Goal: Find specific page/section: Find specific page/section

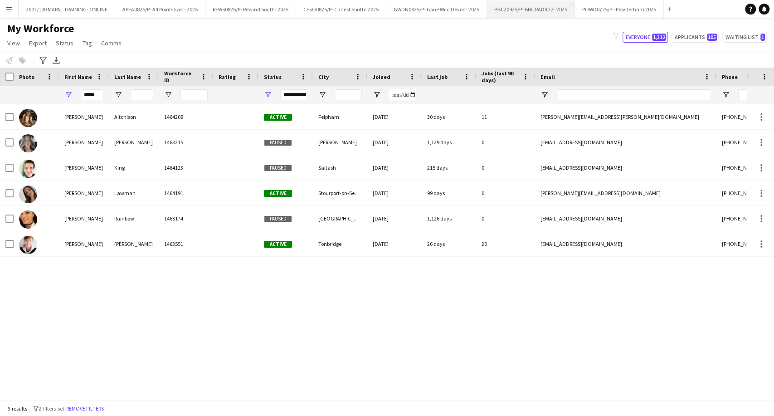
click at [535, 10] on button "BBC20925/P- BBC RADIO 2- 2025 Close" at bounding box center [531, 9] width 88 height 18
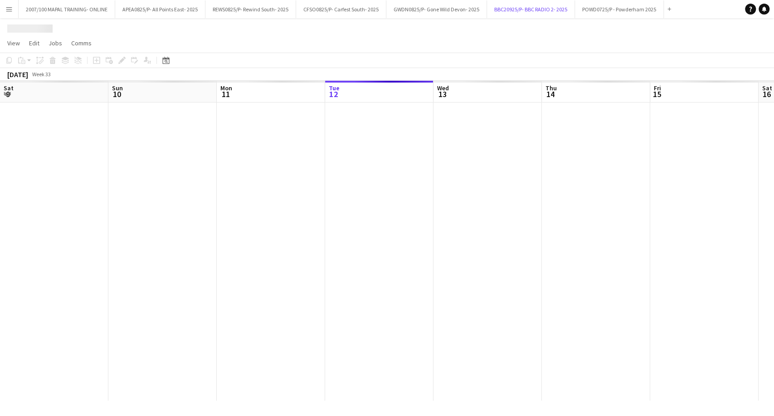
scroll to position [0, 217]
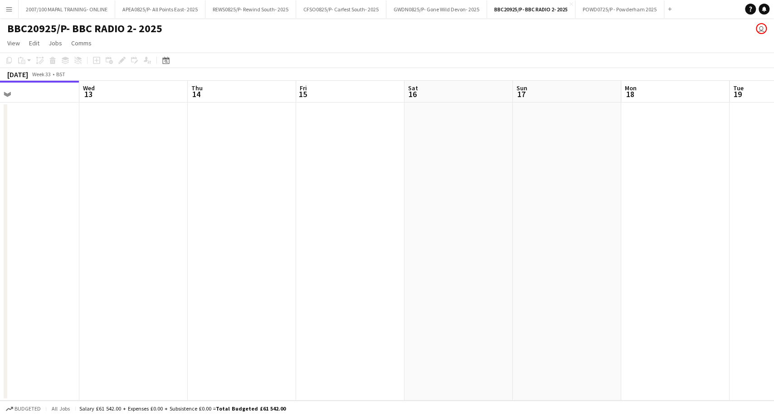
drag, startPoint x: 541, startPoint y: 192, endPoint x: 211, endPoint y: 214, distance: 331.0
click at [160, 210] on app-calendar-viewport "Sat 9 Sun 10 Mon 11 Tue 12 Wed 13 Thu 14 Fri 15 Sat 16 Sun 17 Mon 18 Tue 19 Wed…" at bounding box center [387, 241] width 774 height 320
drag, startPoint x: 365, startPoint y: 230, endPoint x: 94, endPoint y: 255, distance: 272.0
click at [73, 259] on app-calendar-viewport "Wed 13 Thu 14 Fri 15 Sat 16 Sun 17 Mon 18 Tue 19 Wed 20 Thu 21 Fri 22 Sat 23 Su…" at bounding box center [387, 241] width 774 height 320
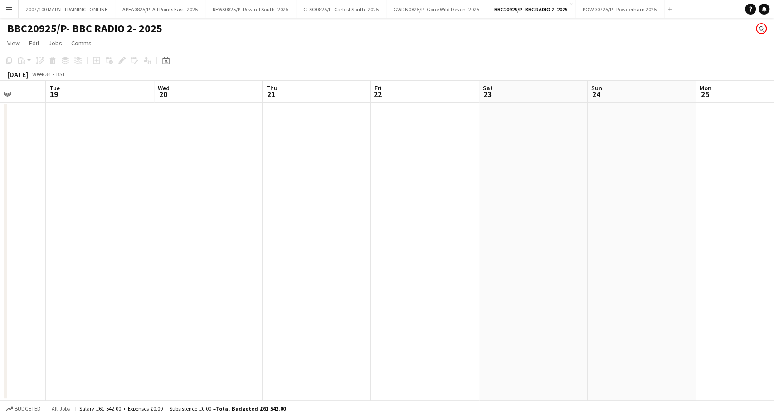
drag, startPoint x: 365, startPoint y: 255, endPoint x: 0, endPoint y: 312, distance: 369.7
click at [0, 311] on app-calendar-viewport "Fri 15 Sat 16 Sun 17 Mon 18 Tue 19 Wed 20 Thu 21 Fri 22 Sat 23 Sun 24 Mon 25 Tu…" at bounding box center [387, 241] width 774 height 320
drag, startPoint x: 428, startPoint y: 257, endPoint x: 11, endPoint y: 295, distance: 418.7
click at [0, 296] on app-calendar-viewport "Sun 17 Mon 18 Tue 19 Wed 20 Thu 21 Fri 22 Sat 23 Sun 24 Mon 25 Tue 26 Wed 27 Th…" at bounding box center [387, 241] width 774 height 320
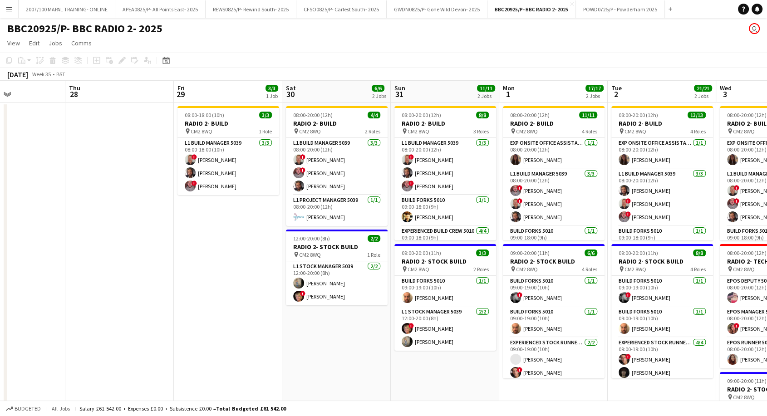
scroll to position [0, 370]
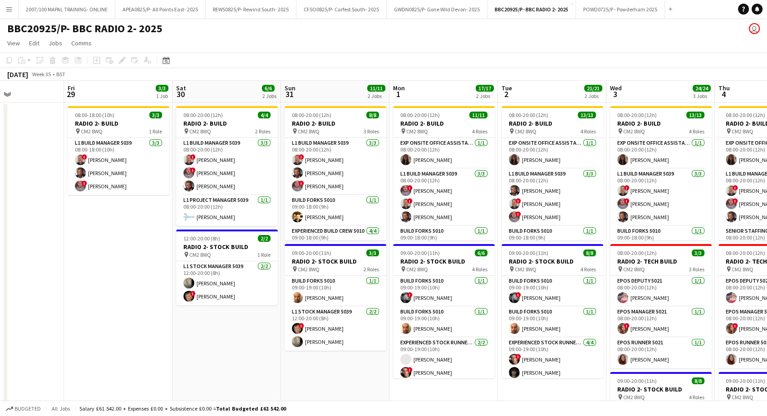
drag, startPoint x: 135, startPoint y: 287, endPoint x: 25, endPoint y: 289, distance: 109.8
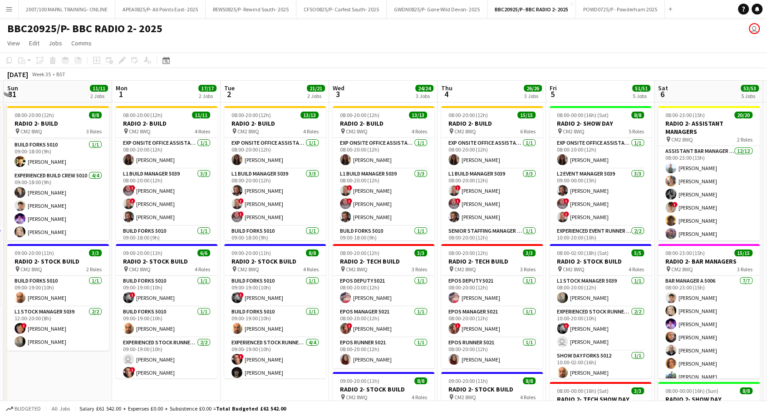
scroll to position [0, 297]
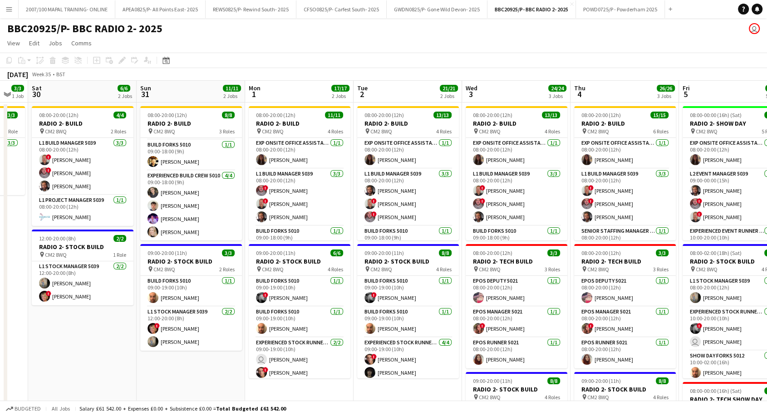
drag, startPoint x: 425, startPoint y: 252, endPoint x: 280, endPoint y: 255, distance: 144.3
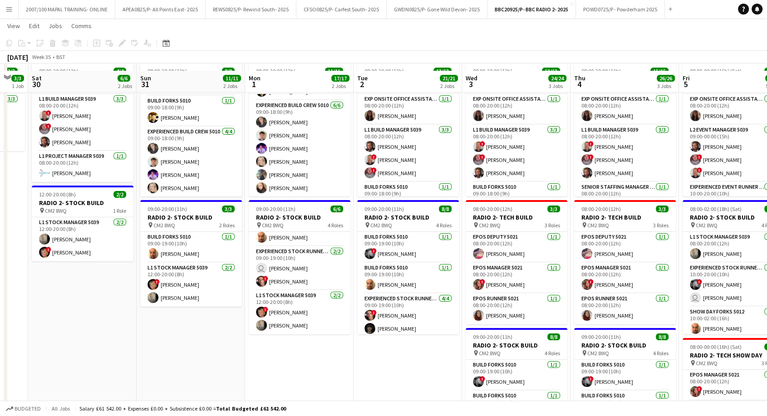
scroll to position [50, 0]
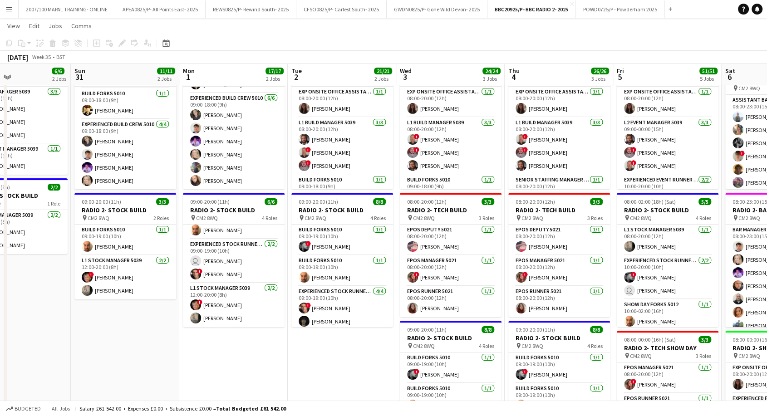
drag, startPoint x: 414, startPoint y: 388, endPoint x: 345, endPoint y: 381, distance: 68.9
click at [345, 381] on app-calendar-viewport "Wed 27 Thu 28 Fri 29 3/3 1 Job Sat 30 6/6 2 Jobs Sun 31 11/11 2 Jobs Mon 1 17/1…" at bounding box center [383, 371] width 767 height 773
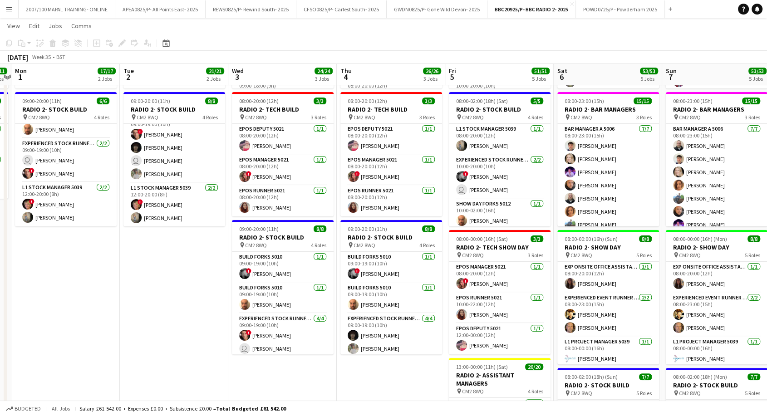
scroll to position [0, 321]
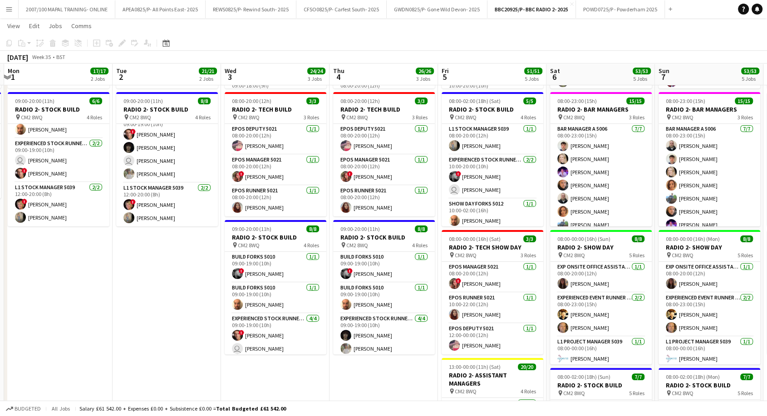
drag, startPoint x: 453, startPoint y: 234, endPoint x: 291, endPoint y: 236, distance: 162.0
click at [291, 236] on app-calendar-viewport "Fri 29 3/3 1 Job Sat 30 6/6 2 Jobs Sun 31 11/11 2 Jobs Mon 1 17/17 2 Jobs Tue 2…" at bounding box center [383, 270] width 767 height 773
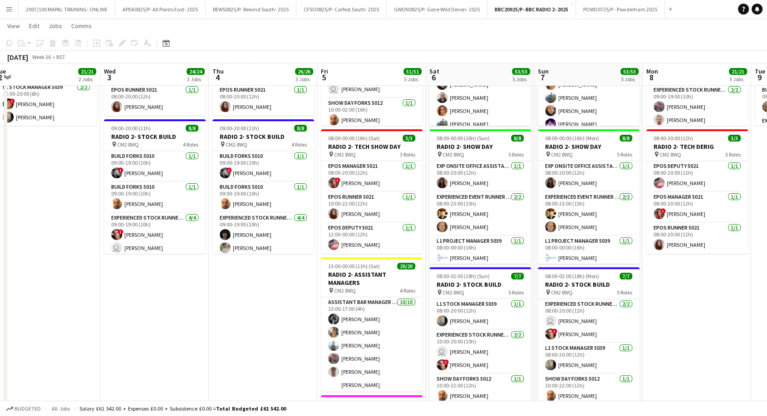
scroll to position [0, 262]
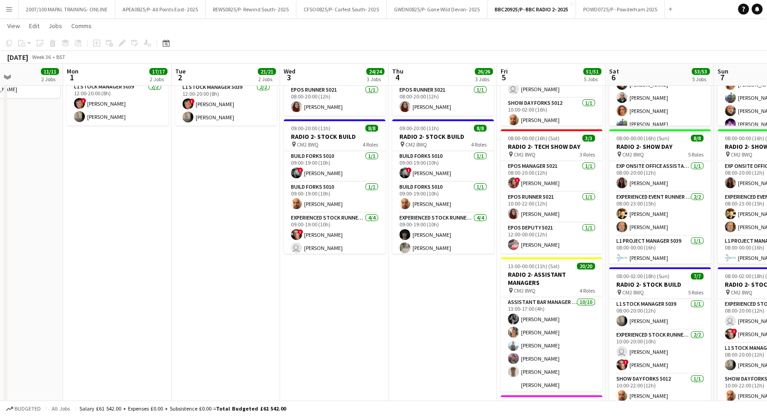
drag, startPoint x: 387, startPoint y: 289, endPoint x: 241, endPoint y: 280, distance: 145.9
click at [230, 293] on app-calendar-viewport "Fri 29 3/3 1 Job Sat 30 6/6 2 Jobs Sun 31 11/11 2 Jobs Mon 1 17/17 2 Jobs Tue 2…" at bounding box center [383, 170] width 767 height 773
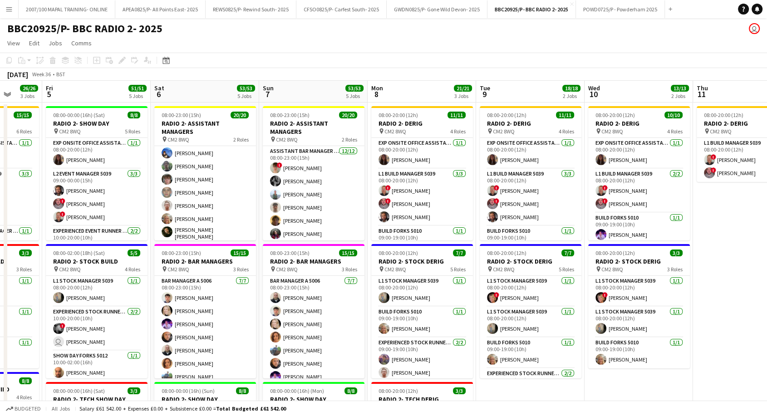
scroll to position [0, 208]
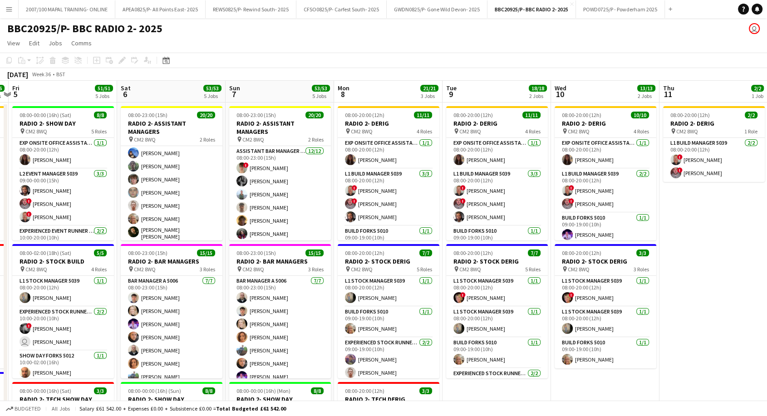
drag, startPoint x: 496, startPoint y: 251, endPoint x: 225, endPoint y: 335, distance: 283.7
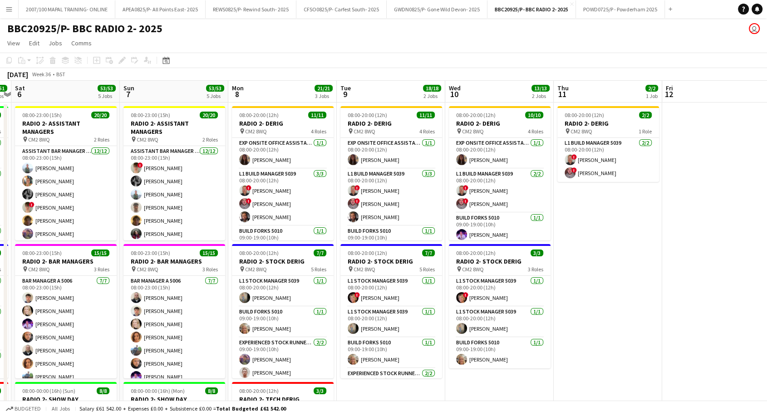
scroll to position [0, 338]
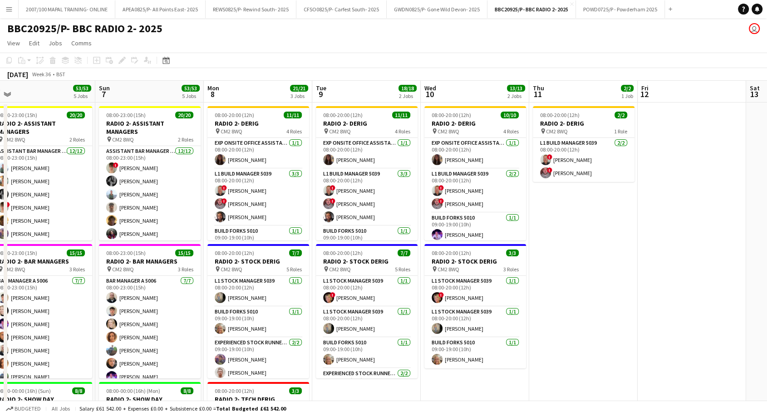
drag, startPoint x: 478, startPoint y: 265, endPoint x: 348, endPoint y: 255, distance: 130.6
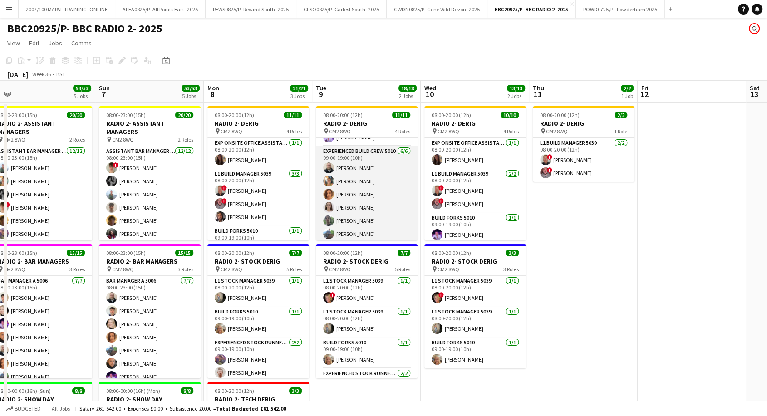
scroll to position [113, 0]
